Goal: Task Accomplishment & Management: Use online tool/utility

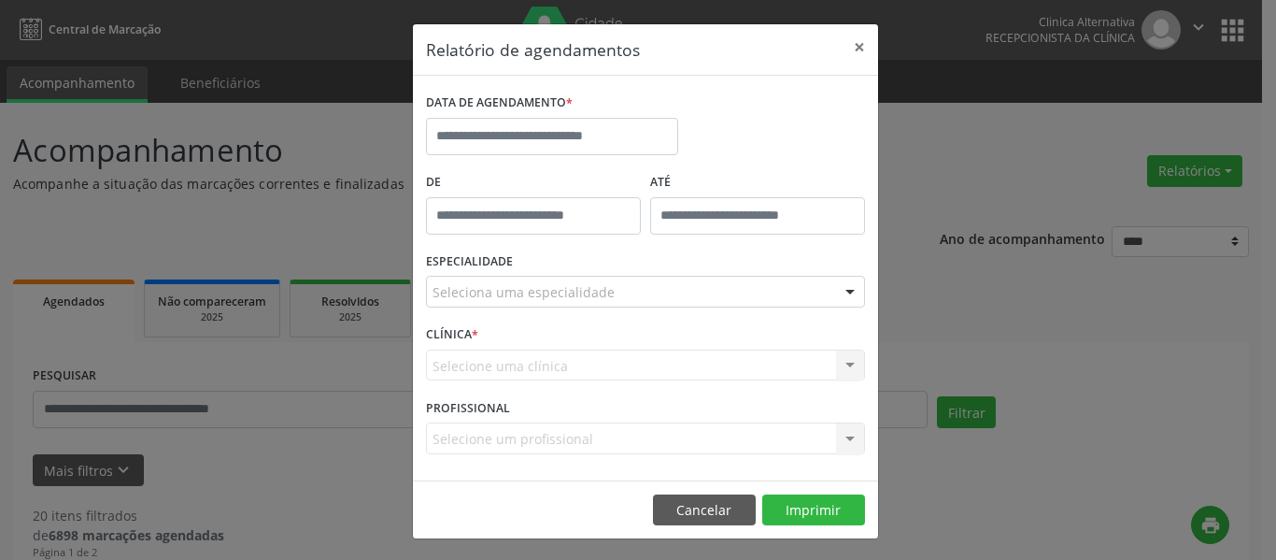
select select "*"
click at [542, 127] on input "text" at bounding box center [552, 136] width 252 height 37
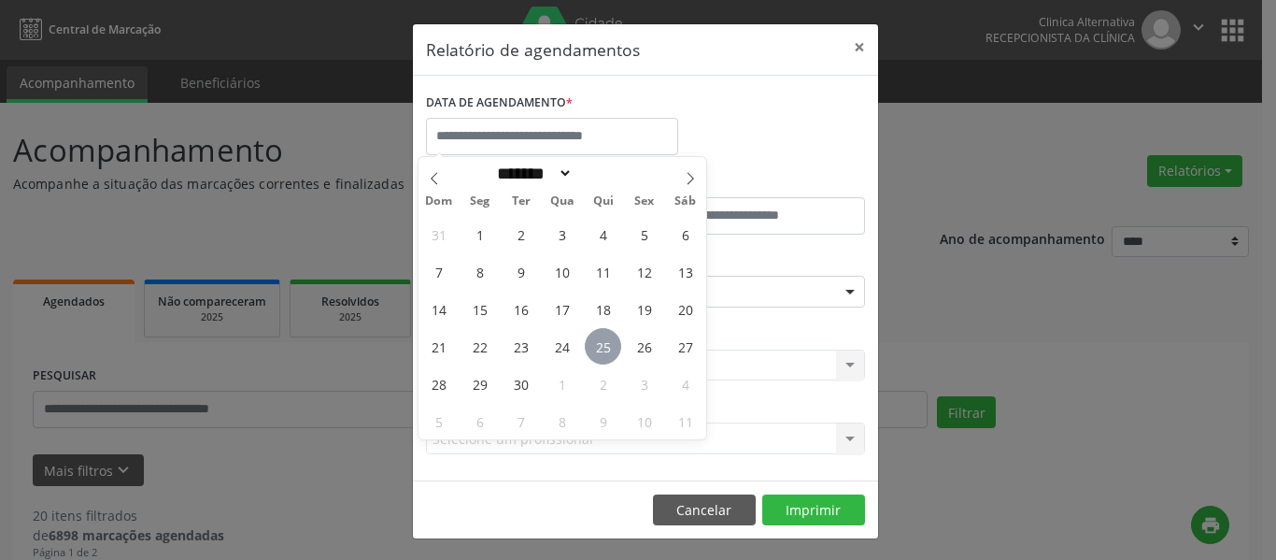
click at [602, 346] on span "25" at bounding box center [603, 346] width 36 height 36
type input "**********"
click at [602, 346] on span "25" at bounding box center [603, 346] width 36 height 36
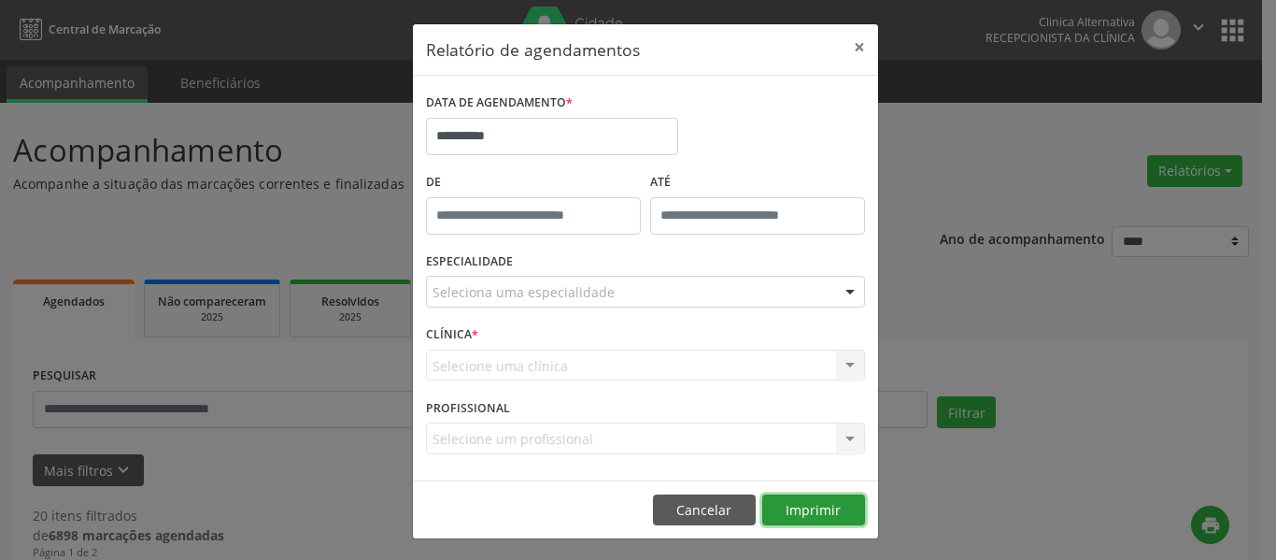
click at [797, 508] on button "Imprimir" at bounding box center [813, 510] width 103 height 32
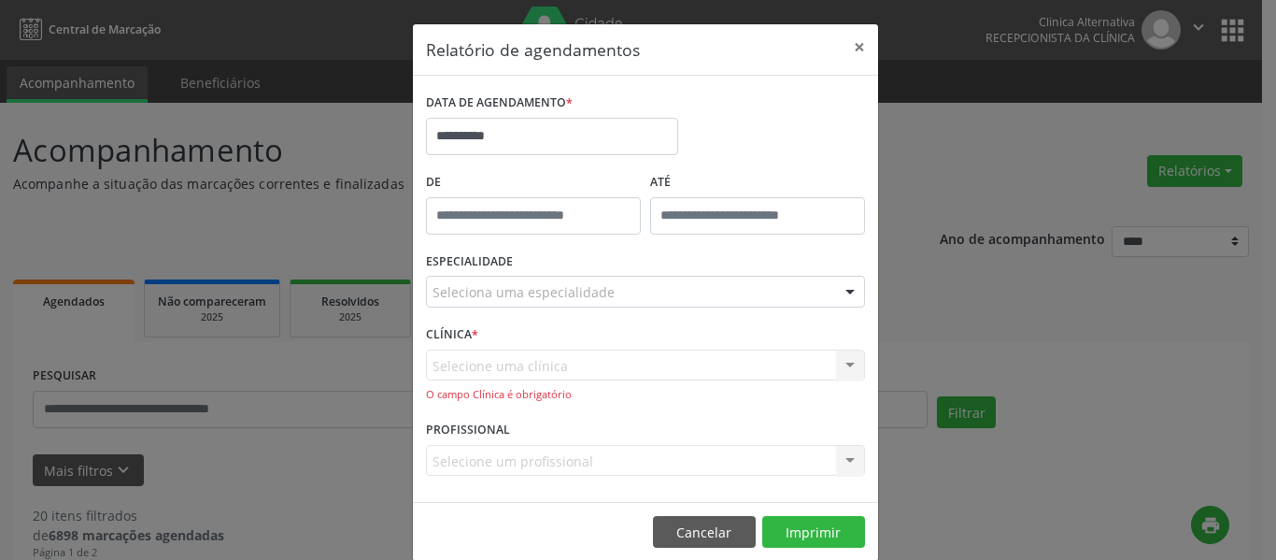
click at [578, 349] on div "Selecione uma clínica Nenhum resultado encontrado para: " " Não há nenhuma opçã…" at bounding box center [645, 375] width 439 height 53
click at [575, 354] on div "Selecione uma clínica Nenhum resultado encontrado para: " " Não há nenhuma opçã…" at bounding box center [645, 375] width 439 height 53
click at [572, 362] on div "Selecione uma clínica Nenhum resultado encontrado para: " " Não há nenhuma opçã…" at bounding box center [645, 375] width 439 height 53
click at [550, 371] on div "Selecione uma clínica Nenhum resultado encontrado para: " " Não há nenhuma opçã…" at bounding box center [645, 375] width 439 height 53
click at [533, 281] on div "Seleciona uma especialidade" at bounding box center [645, 292] width 439 height 32
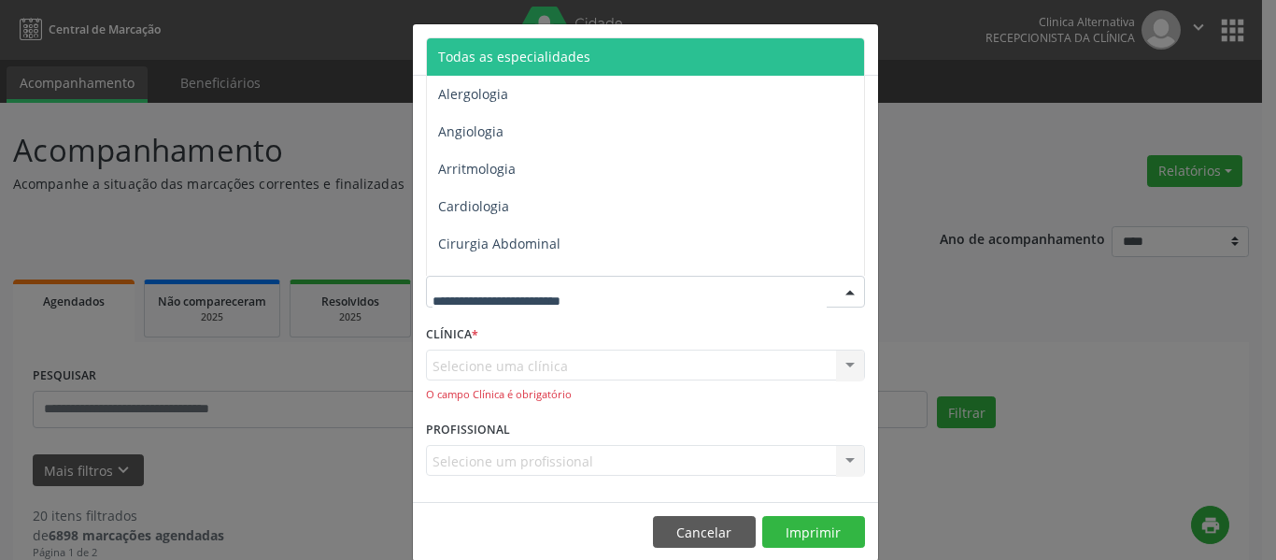
click at [479, 56] on span "Todas as especialidades" at bounding box center [514, 57] width 152 height 18
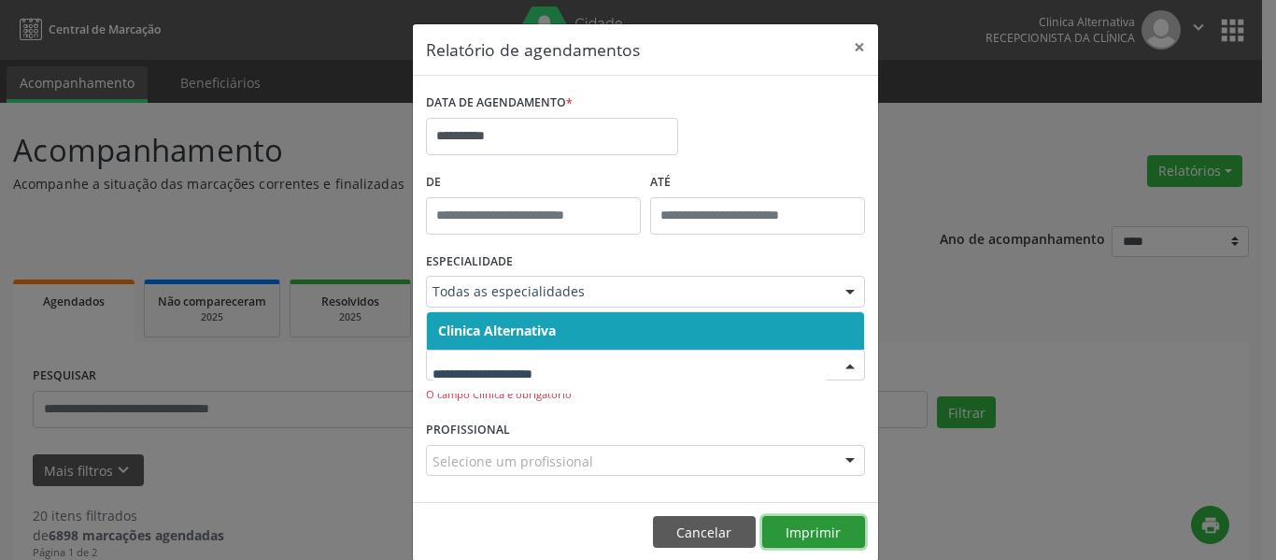
click at [782, 527] on button "Imprimir" at bounding box center [813, 532] width 103 height 32
